Goal: Task Accomplishment & Management: Use online tool/utility

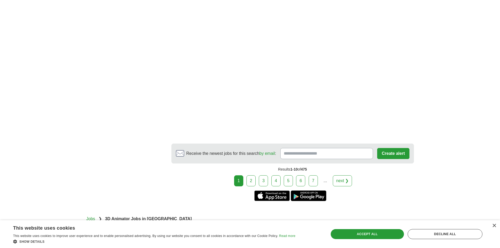
scroll to position [892, 0]
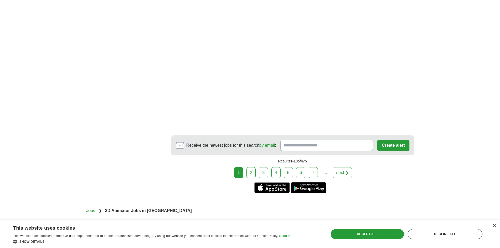
click at [254, 169] on link "2" at bounding box center [250, 172] width 9 height 11
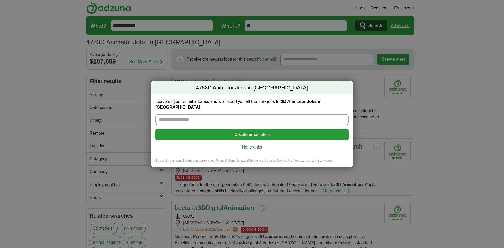
click at [253, 147] on link "No, thanks" at bounding box center [252, 147] width 185 height 6
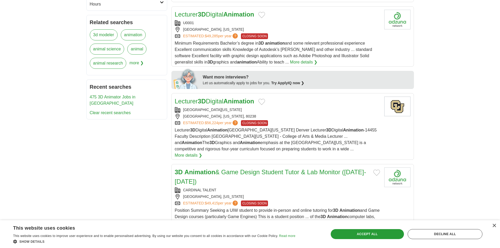
scroll to position [236, 0]
